Goal: Task Accomplishment & Management: Manage account settings

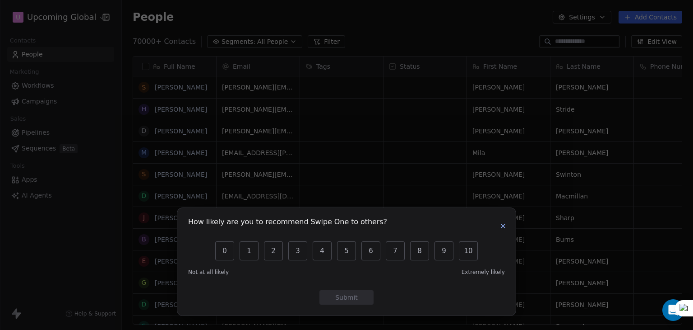
scroll to position [7, 7]
click at [502, 229] on icon "button" at bounding box center [503, 225] width 7 height 7
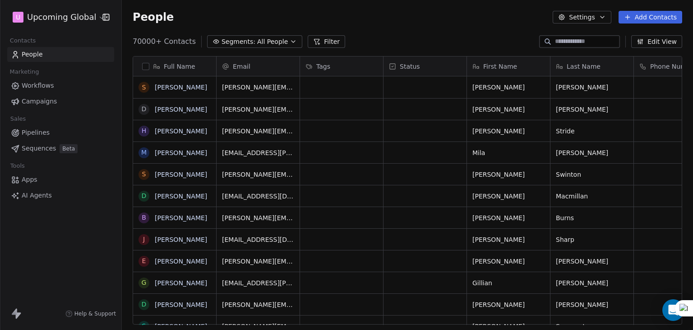
click at [143, 66] on button "button" at bounding box center [145, 66] width 7 height 7
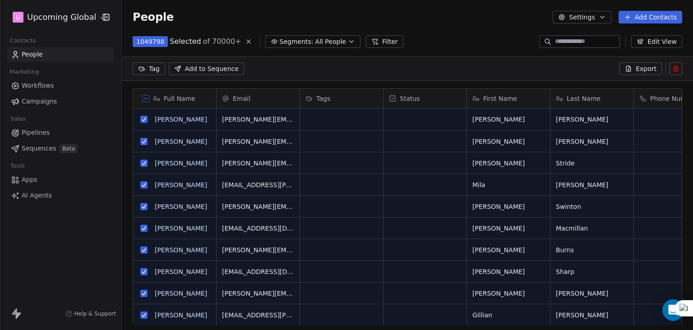
drag, startPoint x: 296, startPoint y: 49, endPoint x: 302, endPoint y: 39, distance: 11.3
click at [302, 39] on section "People Settings Add Contacts 1049798 Selected of 70000+ Segments: All People Fi…" at bounding box center [408, 165] width 572 height 330
click at [316, 39] on span "All People" at bounding box center [331, 41] width 31 height 9
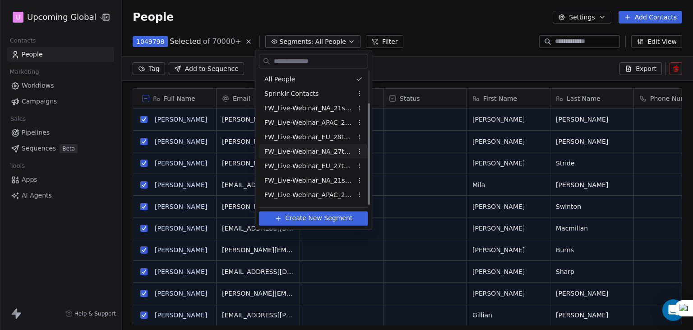
scroll to position [42, 0]
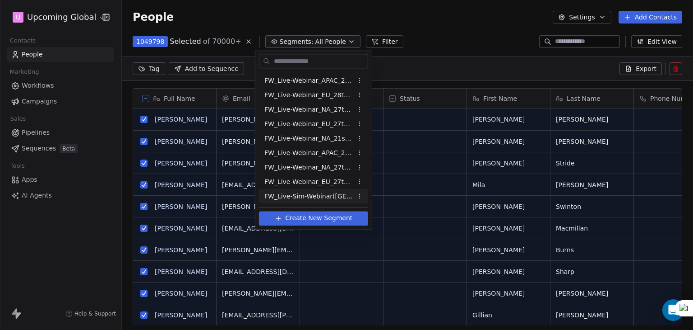
click at [301, 201] on div "FW_Live-Sim-Webinar([GEOGRAPHIC_DATA])26thAugust'2025" at bounding box center [313, 196] width 109 height 14
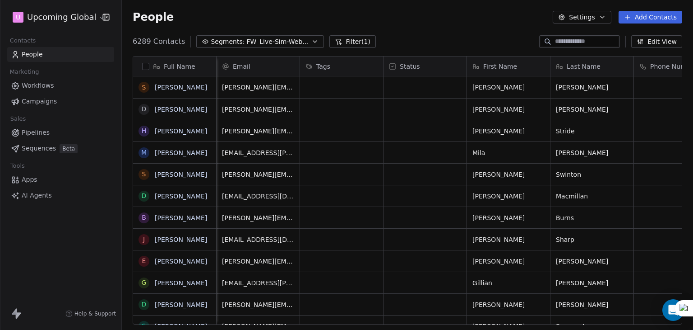
scroll to position [0, 143]
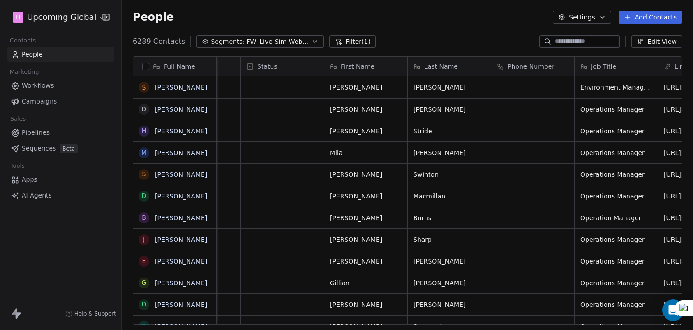
click at [353, 37] on button "Filter (1)" at bounding box center [353, 41] width 47 height 13
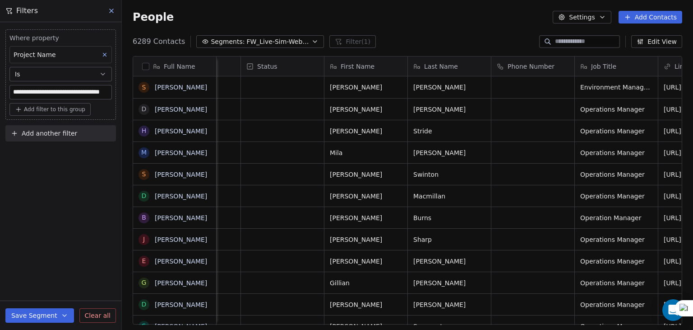
click at [45, 129] on span "Add another filter" at bounding box center [50, 133] width 56 height 9
click at [45, 154] on span "Contact properties" at bounding box center [44, 153] width 59 height 9
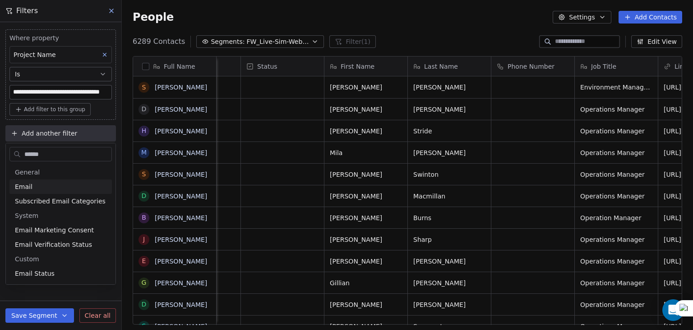
type input "*******"
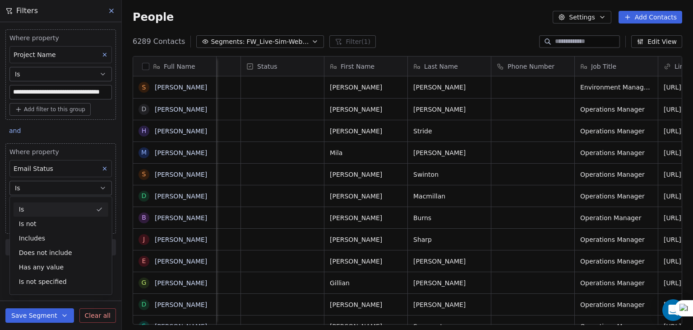
click at [48, 205] on div "Is" at bounding box center [61, 209] width 95 height 14
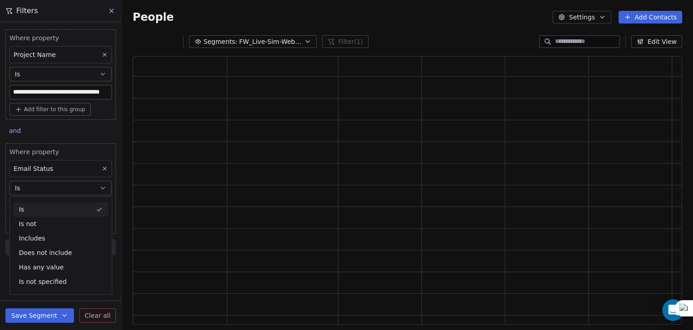
scroll to position [261, 543]
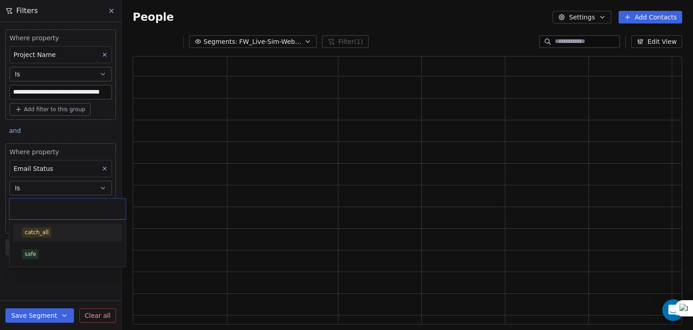
click at [47, 206] on body "**********" at bounding box center [346, 165] width 693 height 330
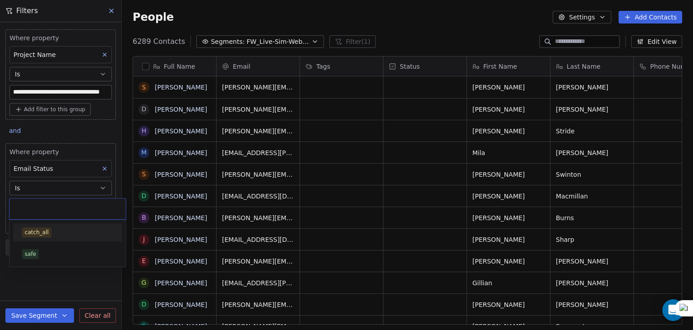
scroll to position [283, 564]
click at [39, 257] on div "safe" at bounding box center [67, 254] width 91 height 10
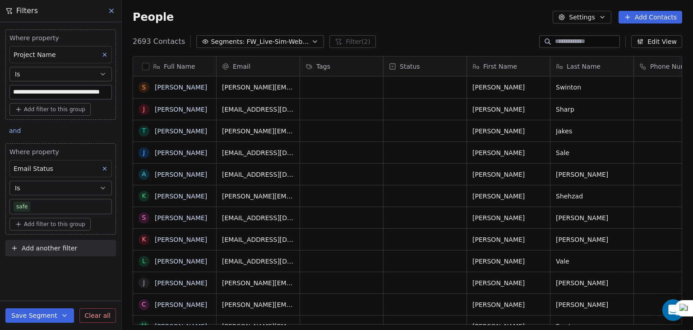
click at [43, 270] on div "**********" at bounding box center [60, 175] width 121 height 307
click at [150, 65] on div "Full Name" at bounding box center [174, 66] width 70 height 9
click at [147, 67] on html "**********" at bounding box center [346, 165] width 693 height 330
click at [147, 67] on button "button" at bounding box center [145, 66] width 7 height 7
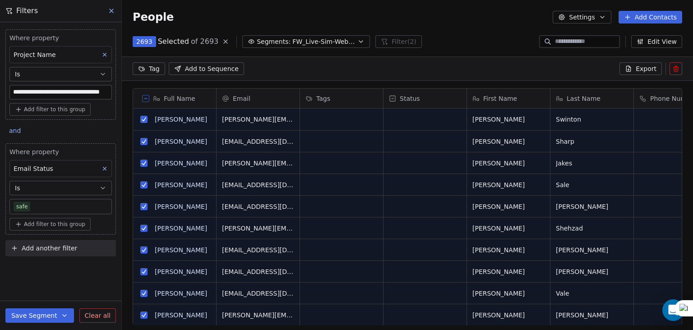
scroll to position [251, 564]
click at [650, 69] on span "Export" at bounding box center [646, 68] width 21 height 9
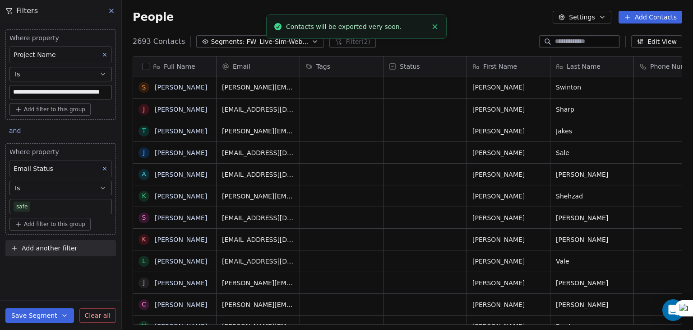
scroll to position [283, 564]
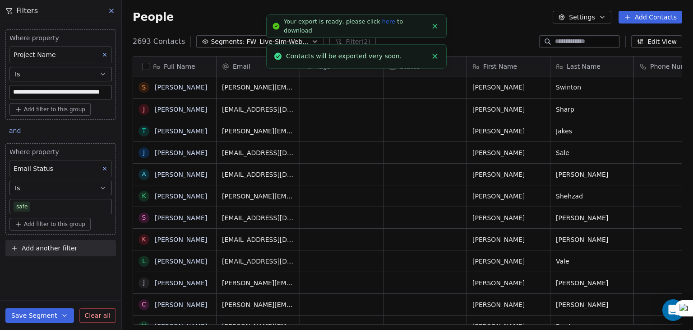
click at [382, 22] on link "here" at bounding box center [388, 21] width 13 height 7
